Goal: Navigation & Orientation: Find specific page/section

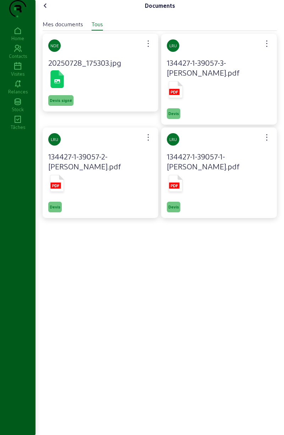
click at [48, 10] on icon at bounding box center [45, 5] width 9 height 9
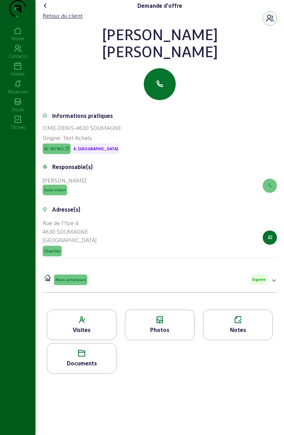
click at [15, 71] on icon at bounding box center [18, 66] width 36 height 9
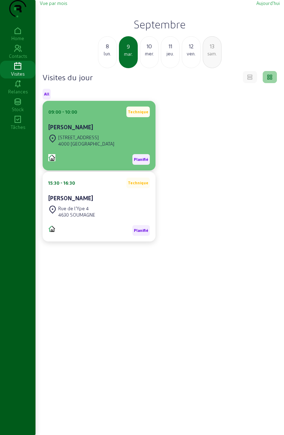
click at [75, 133] on div "[PERSON_NAME]" at bounding box center [99, 128] width 102 height 10
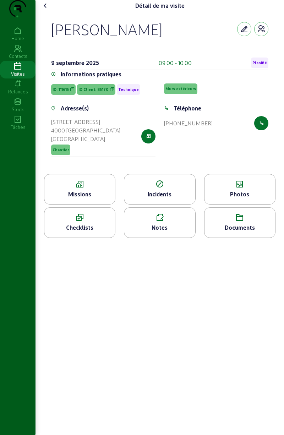
click at [244, 189] on icon at bounding box center [240, 184] width 71 height 9
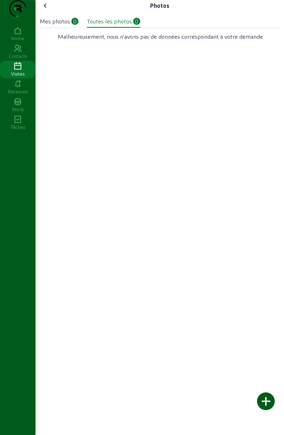
click at [45, 10] on icon at bounding box center [45, 5] width 9 height 9
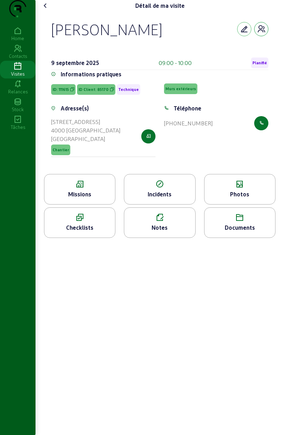
click at [259, 33] on icon "button" at bounding box center [261, 29] width 9 height 9
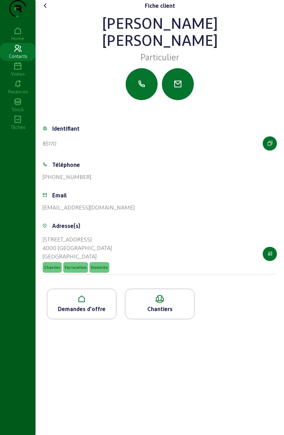
click at [82, 313] on div "Demandes d'offre" at bounding box center [81, 309] width 69 height 9
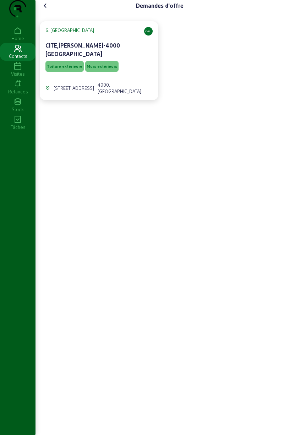
click at [92, 72] on span "Murs extérieurs" at bounding box center [101, 66] width 33 height 11
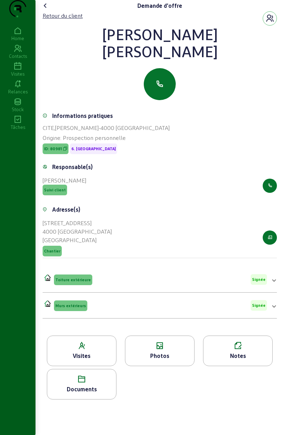
click at [157, 360] on div "Photos" at bounding box center [159, 355] width 69 height 9
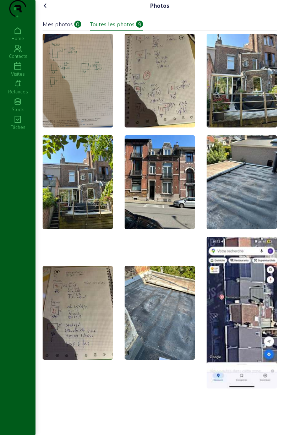
click at [235, 107] on img at bounding box center [242, 81] width 70 height 94
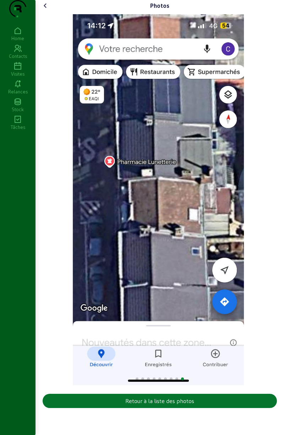
click at [46, 10] on icon at bounding box center [45, 5] width 9 height 9
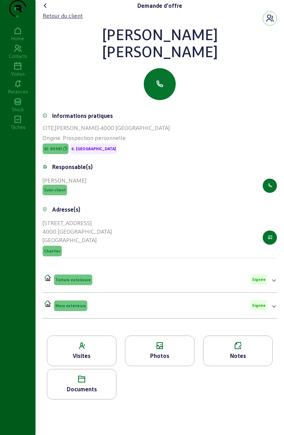
click at [85, 393] on div "Documents" at bounding box center [81, 389] width 69 height 9
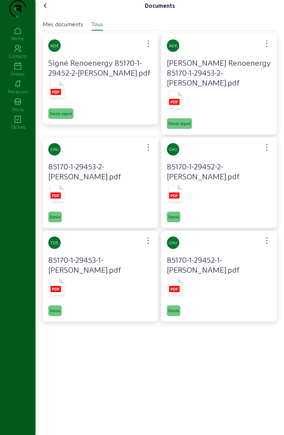
click at [63, 98] on icon at bounding box center [57, 89] width 14 height 17
